Goal: Information Seeking & Learning: Learn about a topic

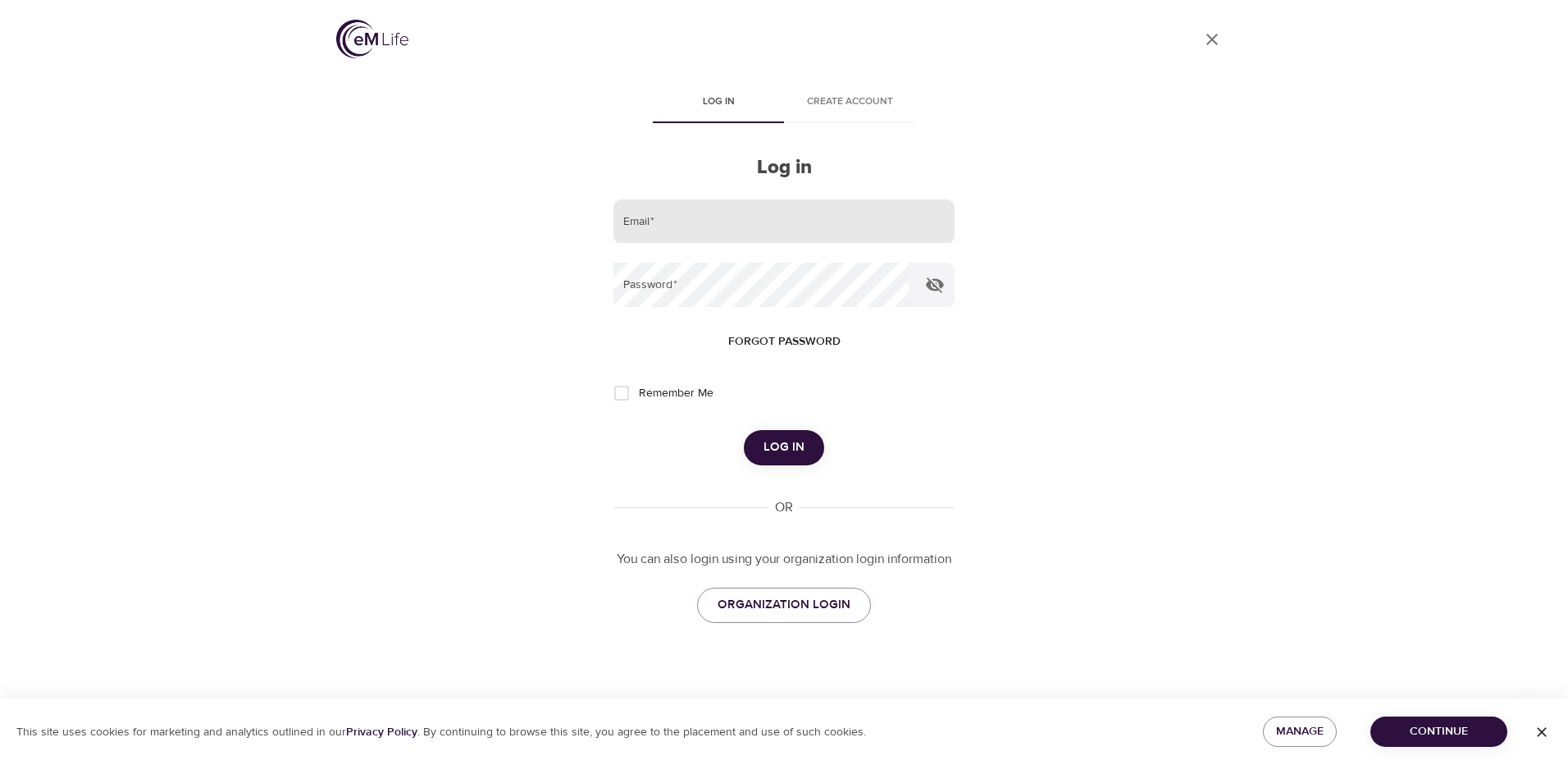
click at [738, 218] on input "email" at bounding box center [784, 221] width 341 height 45
type input "[PERSON_NAME][EMAIL_ADDRESS][DOMAIN_NAME]"
click at [625, 395] on input "Remember Me" at bounding box center [621, 392] width 34 height 34
checkbox input "true"
click at [783, 449] on span "Log in" at bounding box center [784, 447] width 41 height 21
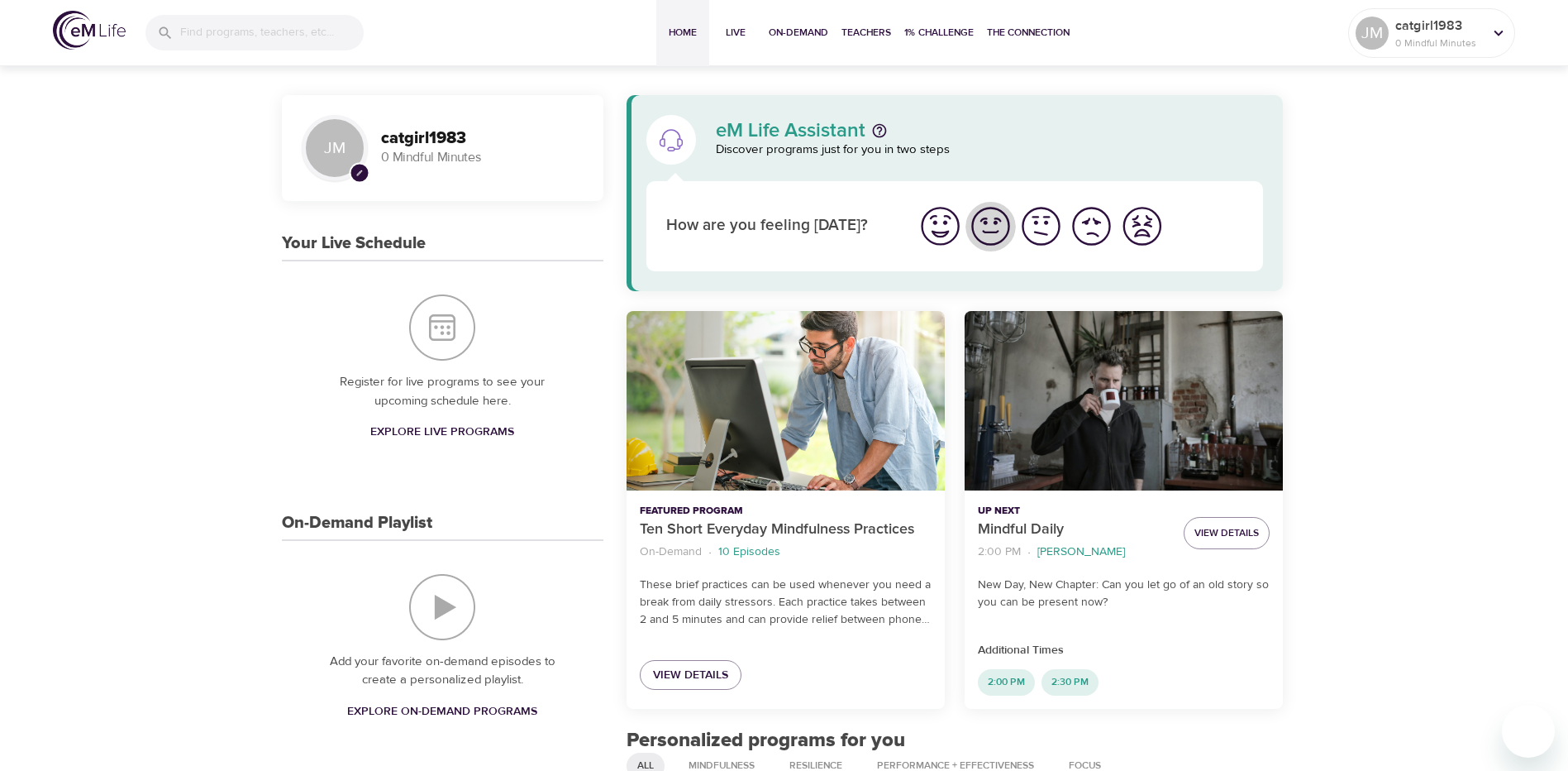
click at [979, 233] on img "I'm feeling good" at bounding box center [990, 225] width 45 height 45
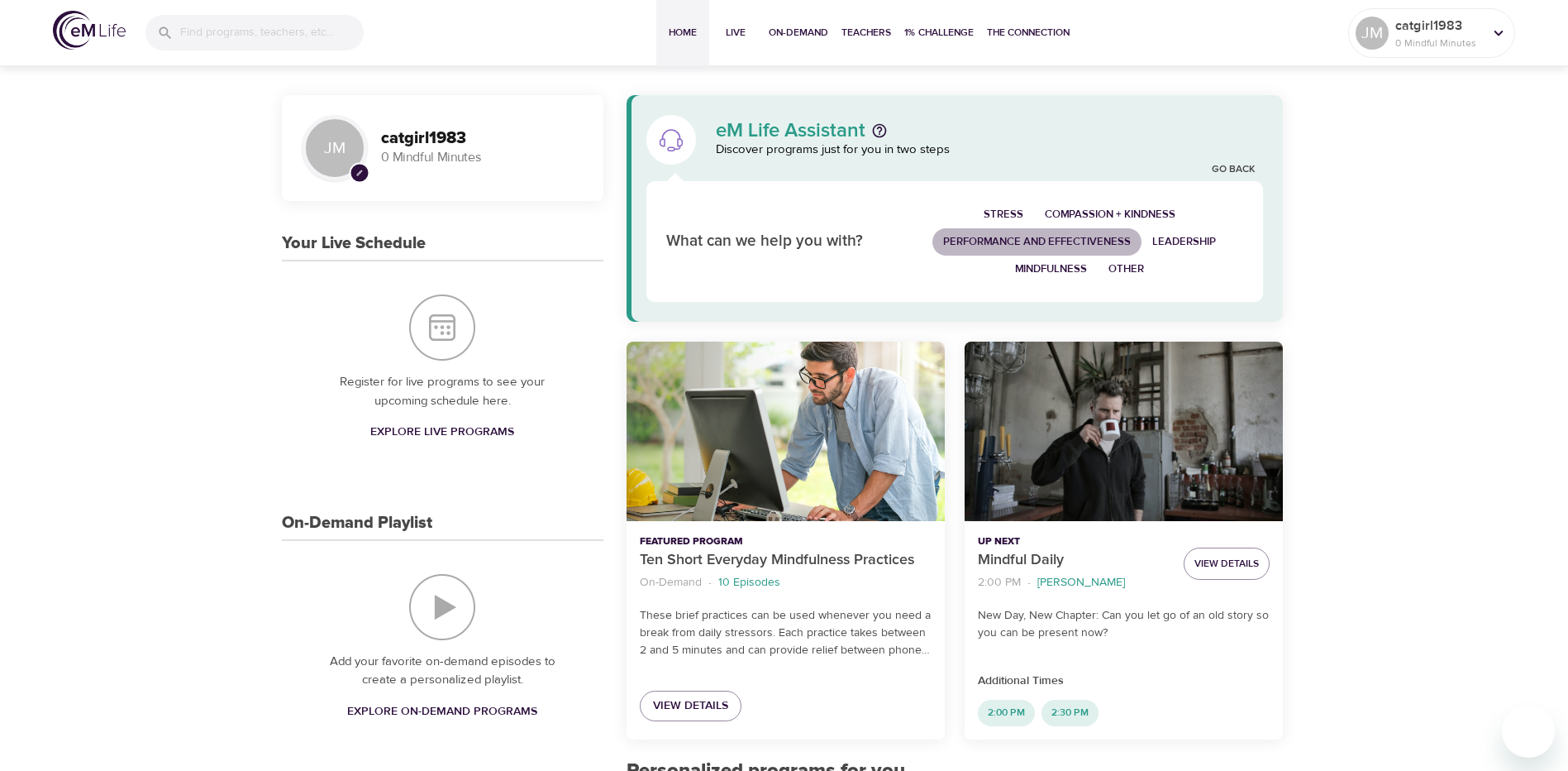
click at [1100, 243] on span "Performance and Effectiveness" at bounding box center [1037, 242] width 187 height 19
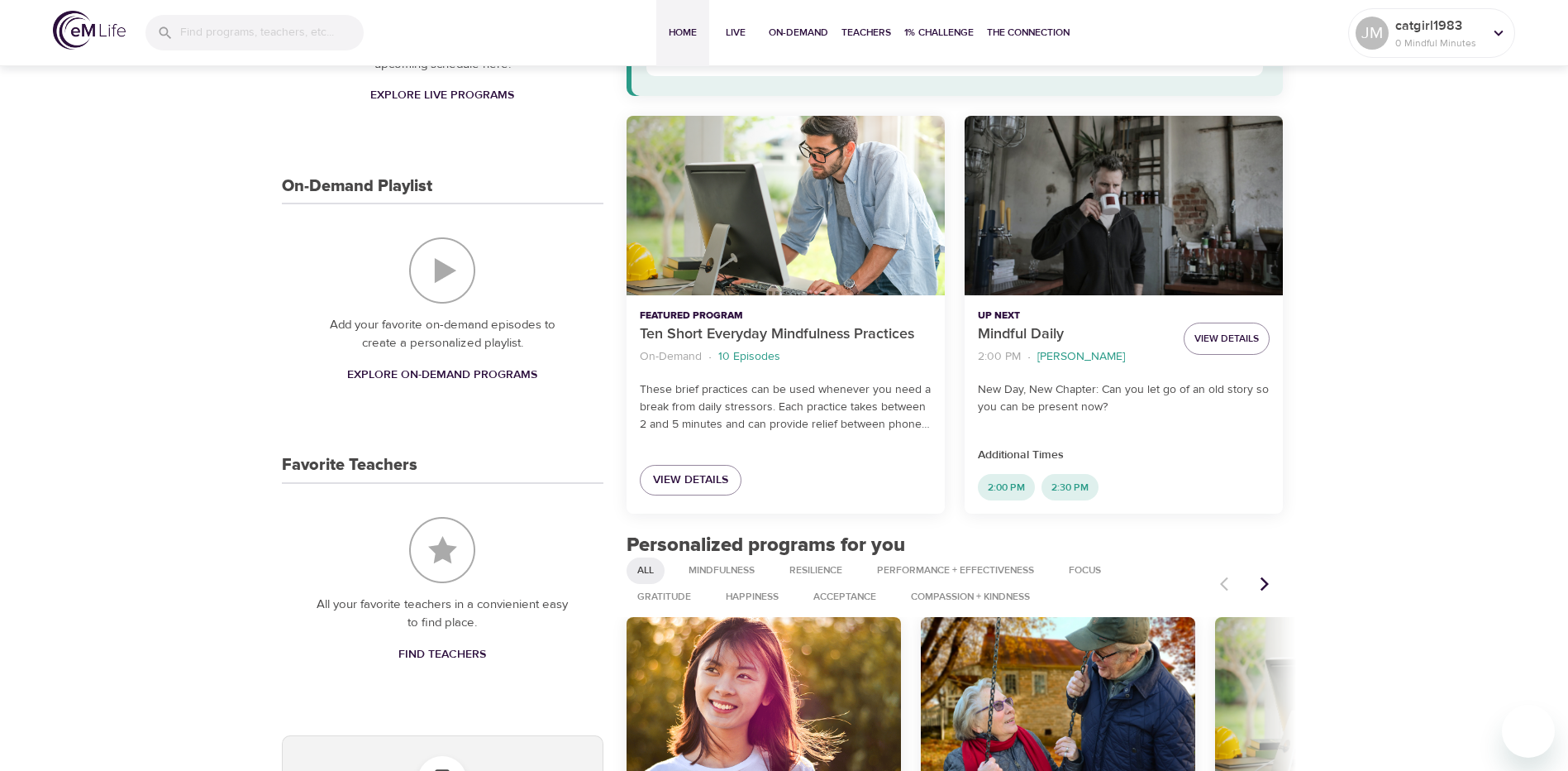
scroll to position [331, 0]
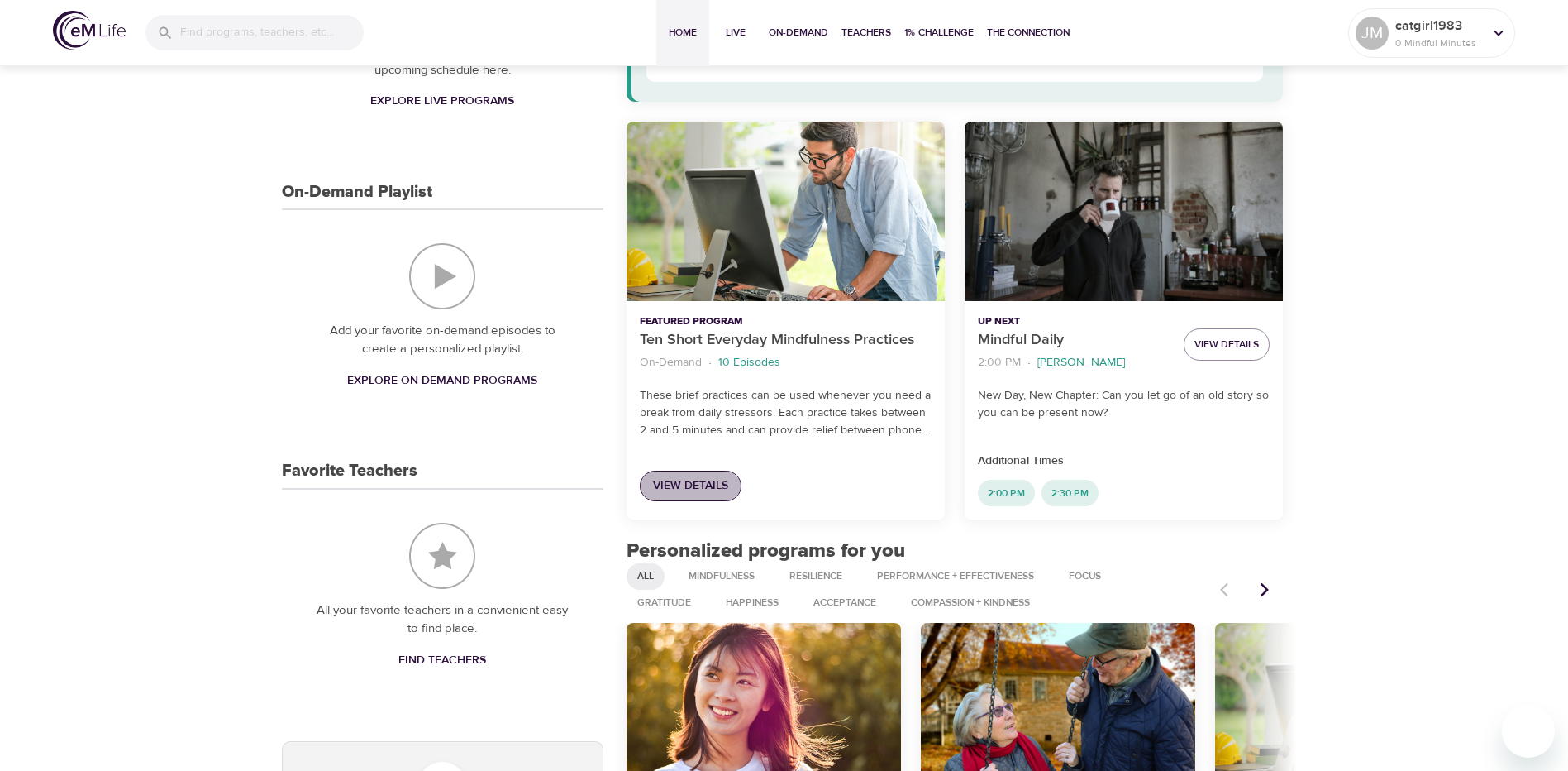
click at [688, 478] on span "View Details" at bounding box center [690, 485] width 75 height 20
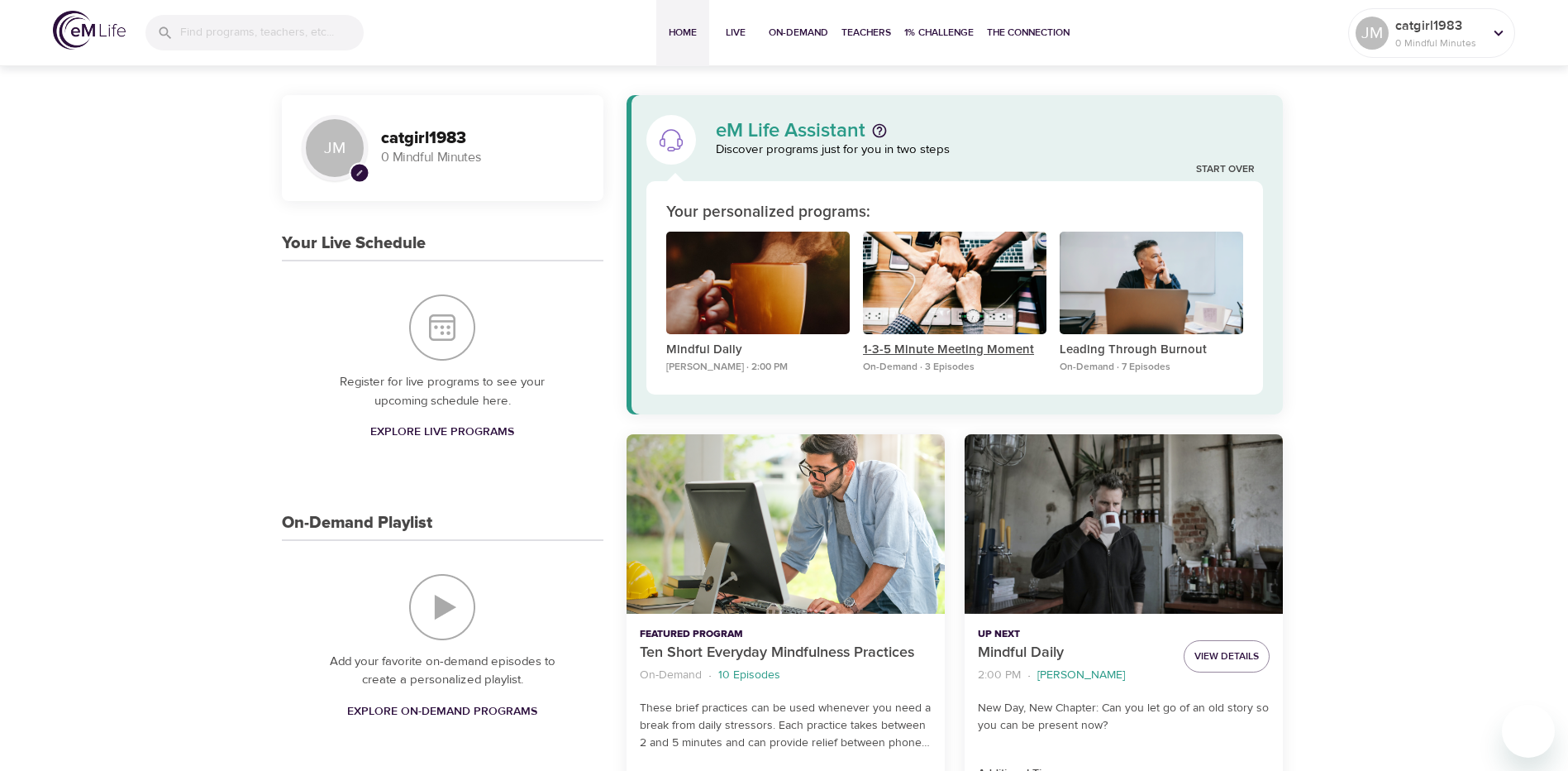
click at [976, 343] on p "1-3-5 Minute Meeting Moment" at bounding box center [955, 350] width 184 height 19
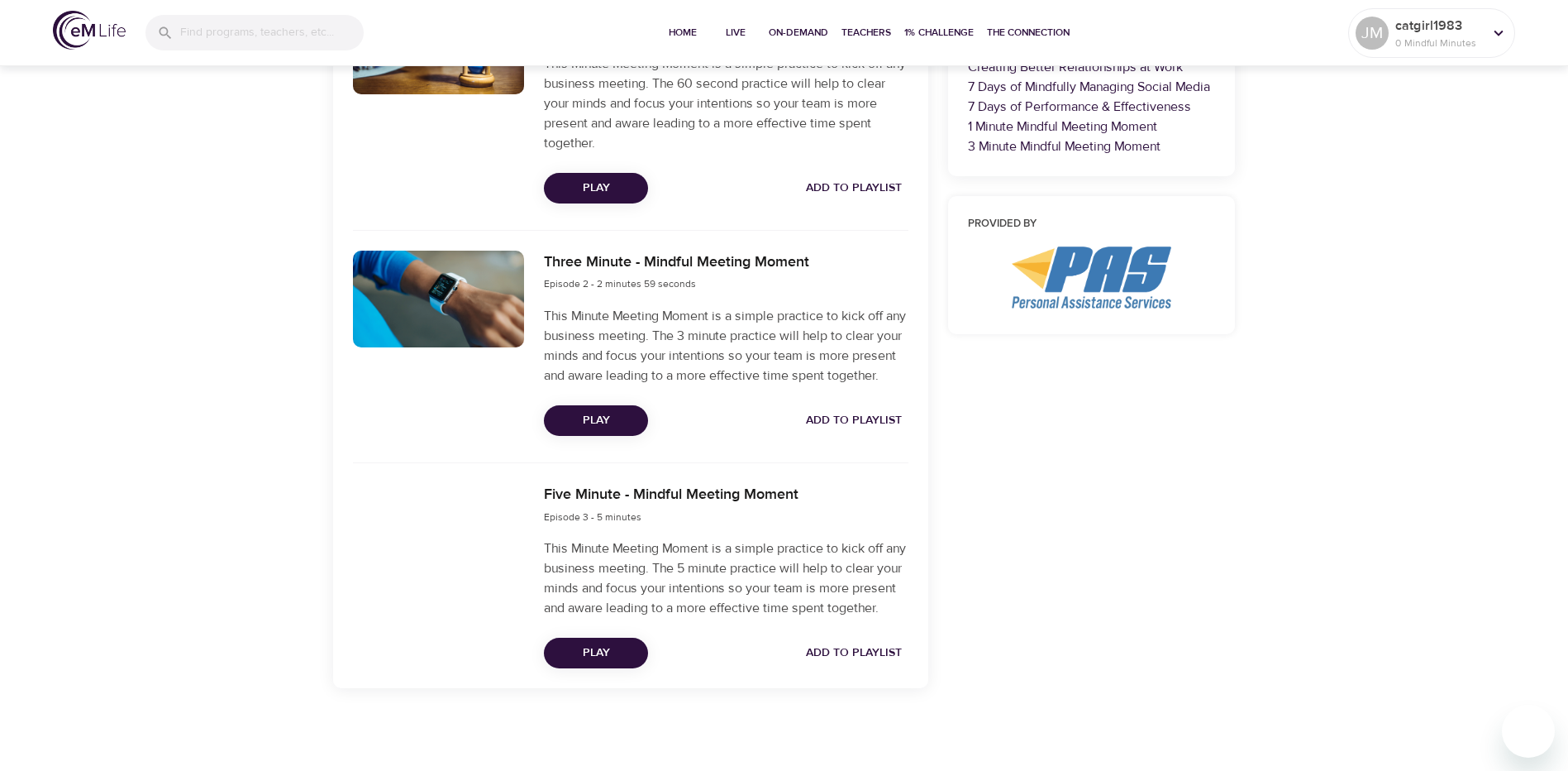
scroll to position [734, 0]
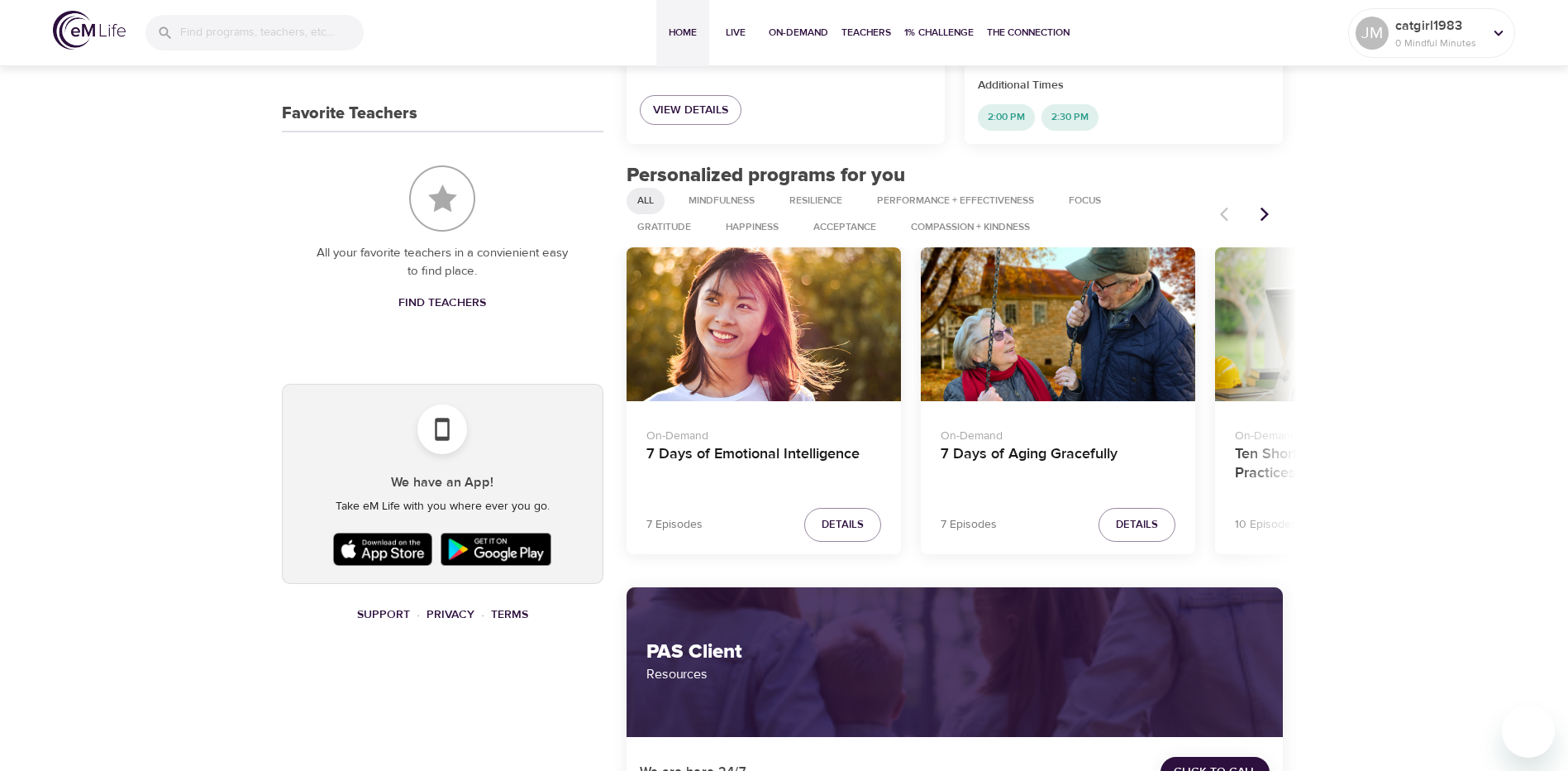
scroll to position [744, 0]
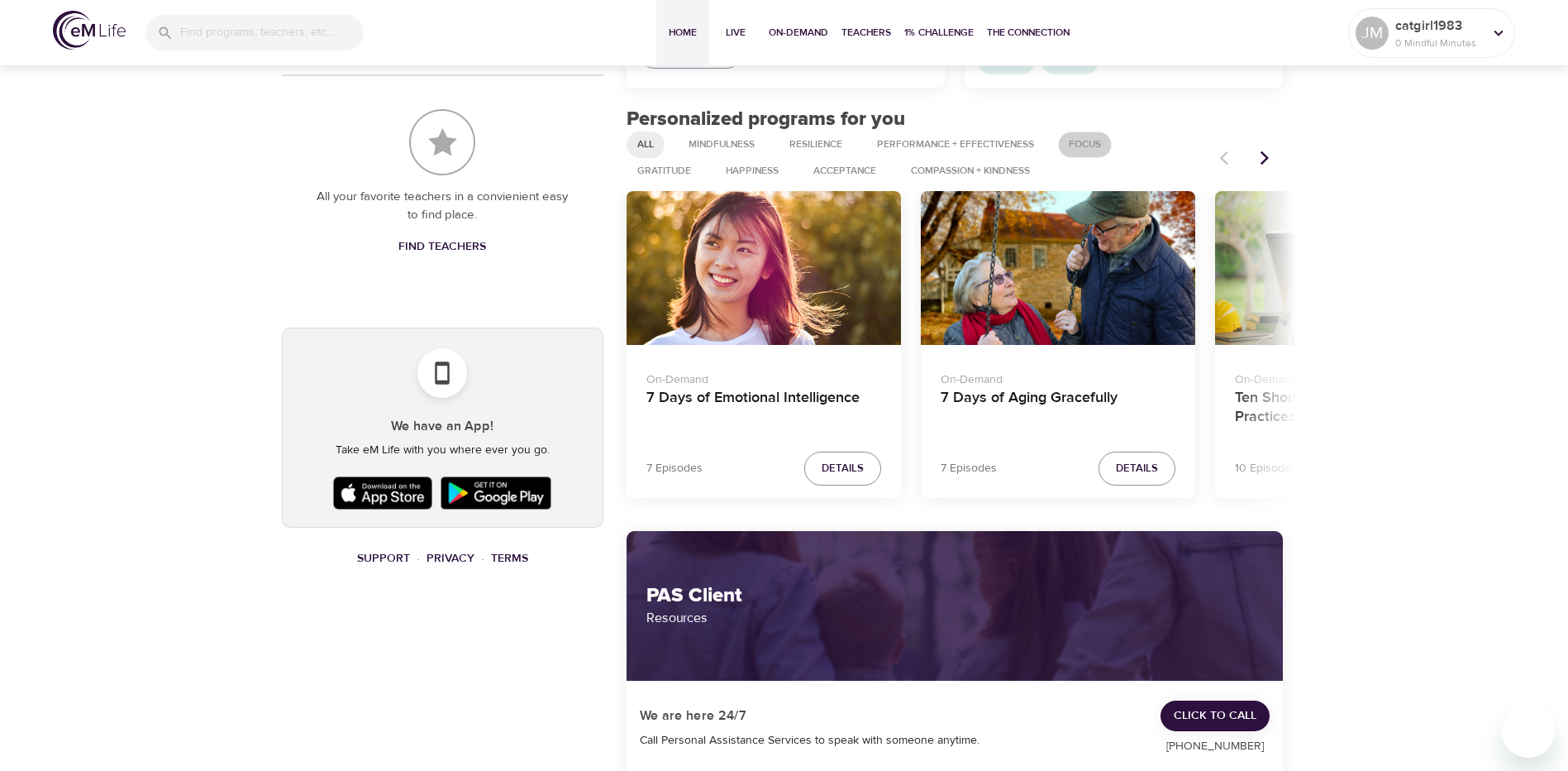
click at [1083, 142] on span "Focus" at bounding box center [1085, 144] width 52 height 14
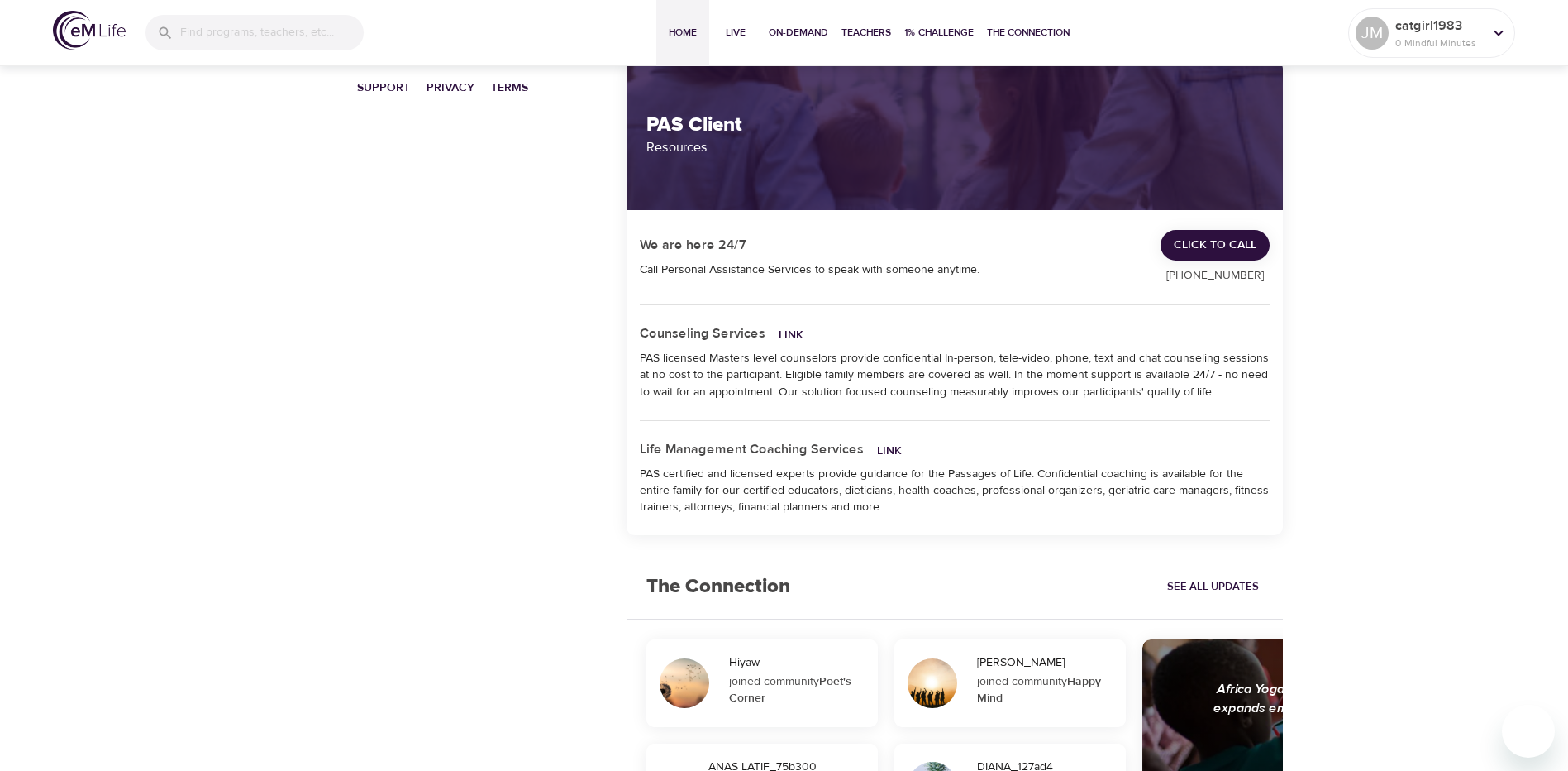
scroll to position [1240, 0]
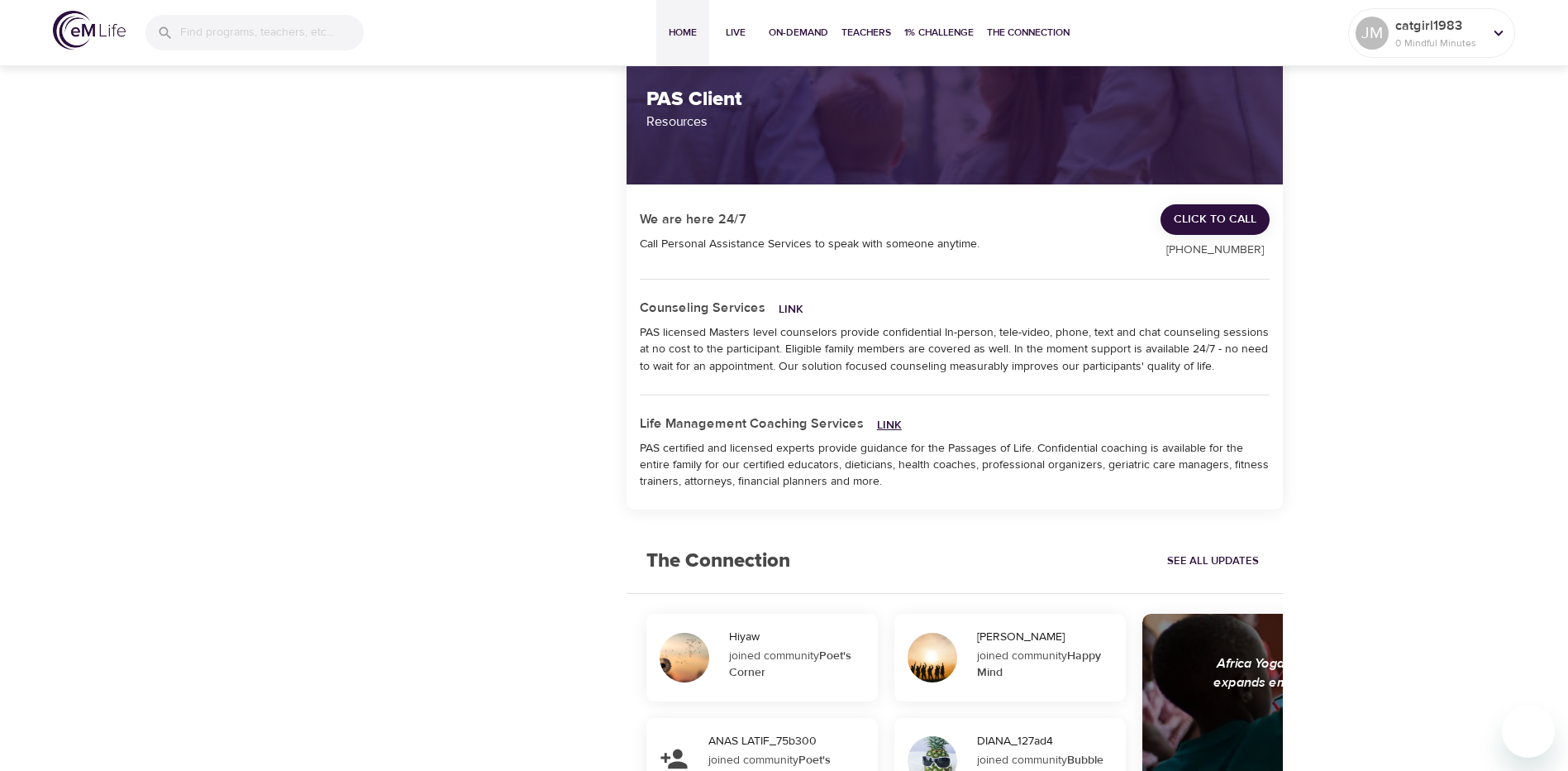
click at [880, 427] on link "Link" at bounding box center [889, 424] width 25 height 15
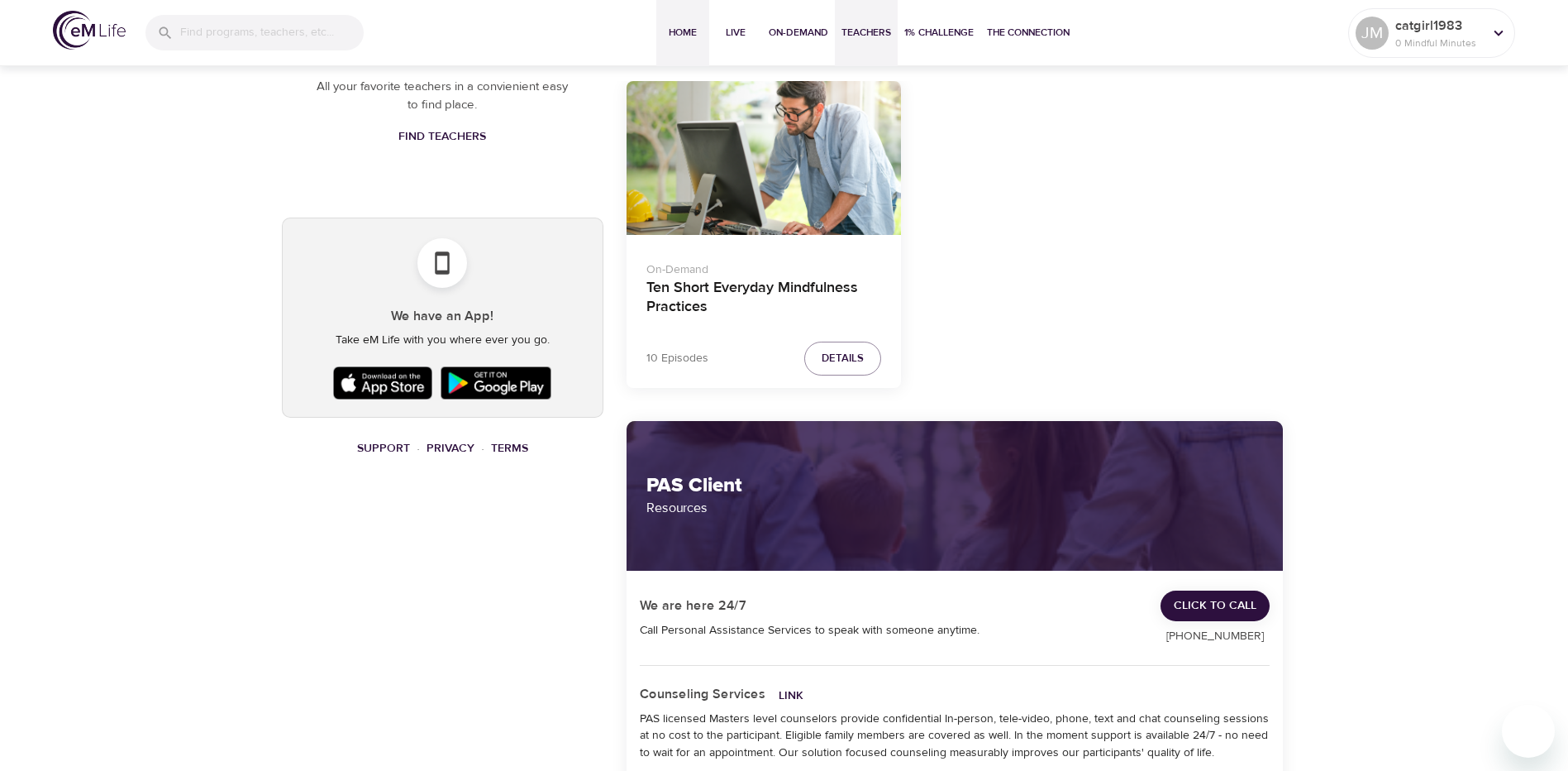
scroll to position [852, 0]
